Goal: Navigation & Orientation: Understand site structure

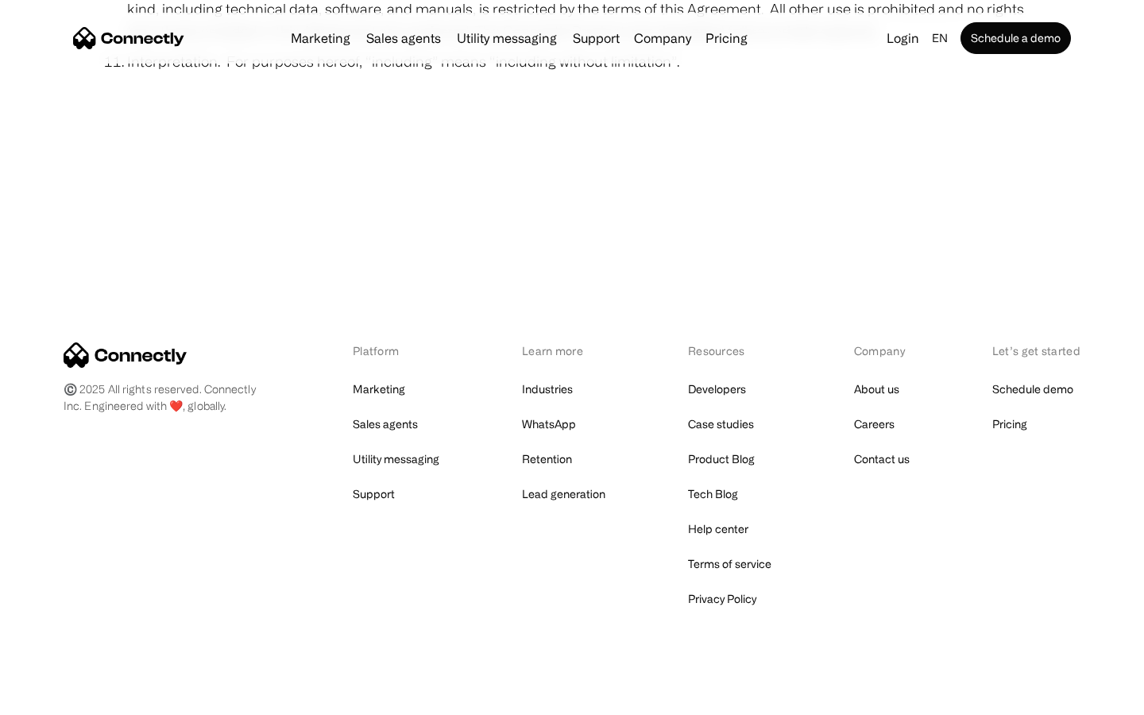
scroll to position [5834, 0]
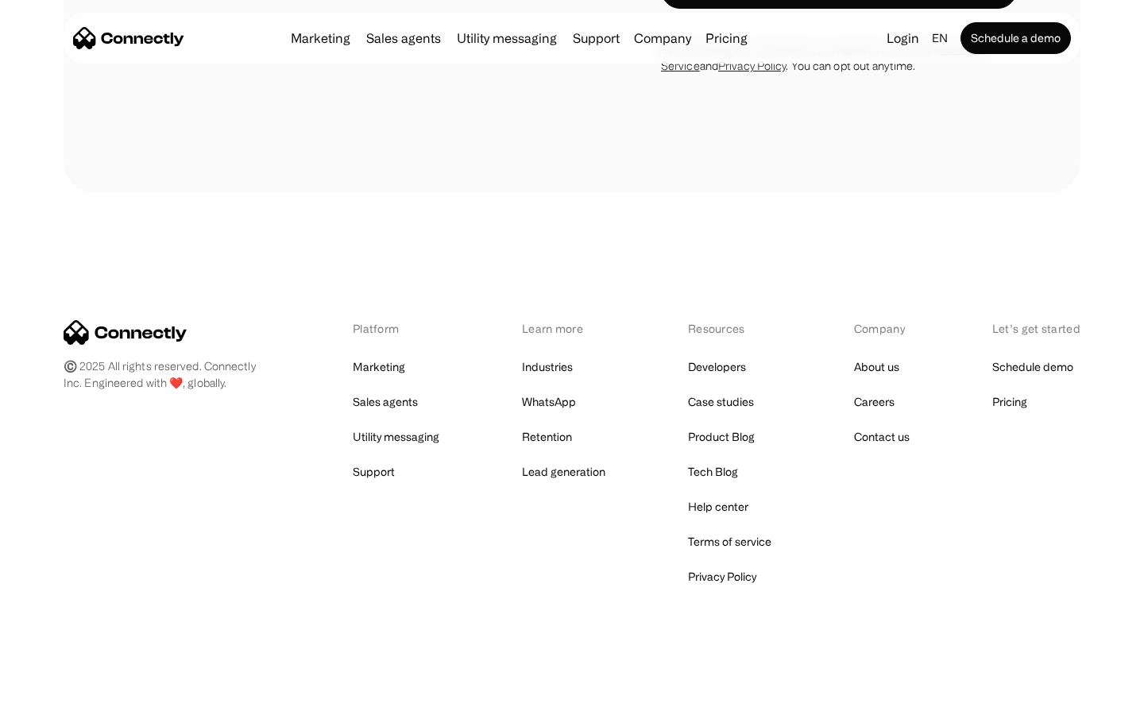
scroll to position [1076, 0]
